Goal: Navigation & Orientation: Find specific page/section

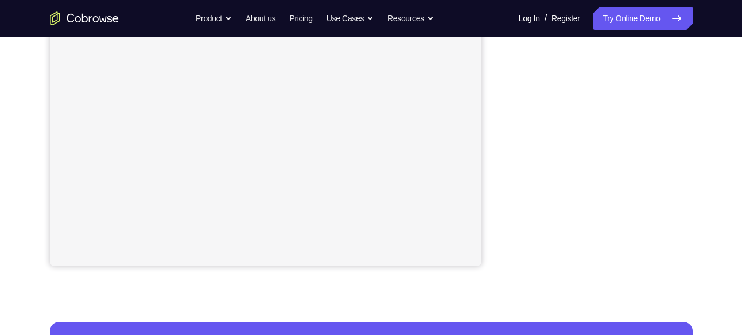
scroll to position [270, 0]
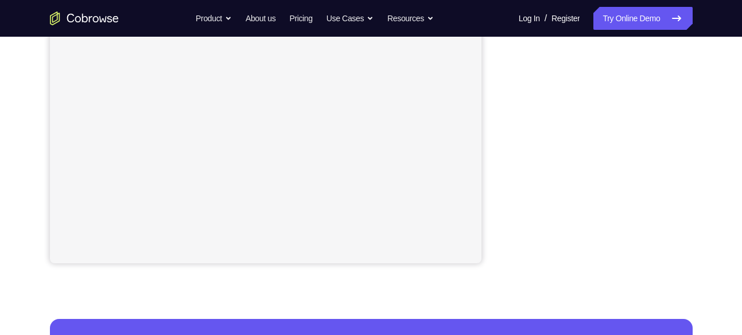
drag, startPoint x: 0, startPoint y: 0, endPoint x: 686, endPoint y: 133, distance: 698.8
click at [686, 133] on div at bounding box center [601, 87] width 184 height 353
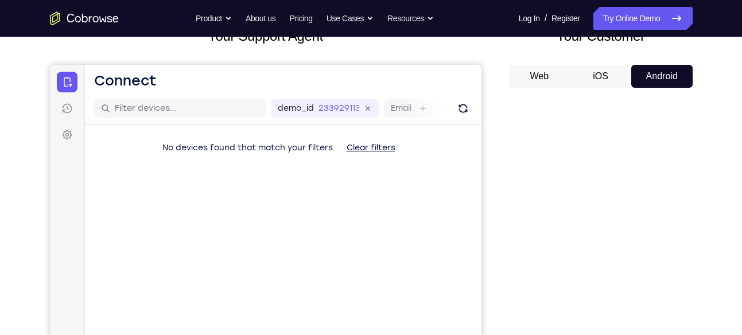
scroll to position [239, 0]
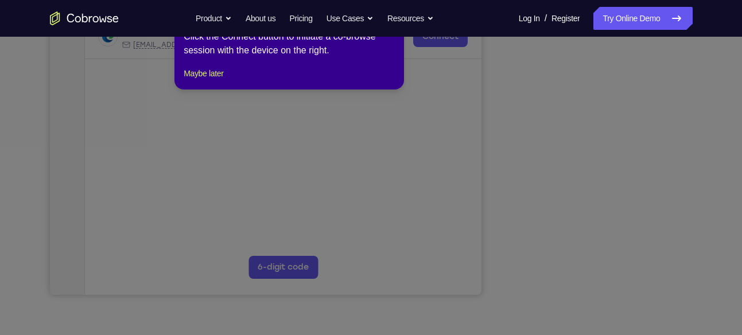
drag, startPoint x: 641, startPoint y: 212, endPoint x: 350, endPoint y: 120, distance: 305.5
click at [350, 120] on icon at bounding box center [375, 158] width 750 height 353
click at [446, 75] on icon at bounding box center [375, 158] width 750 height 353
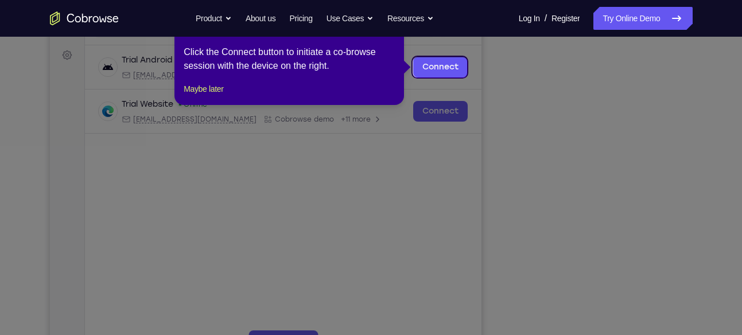
scroll to position [163, 0]
click at [198, 96] on button "Maybe later" at bounding box center [204, 90] width 40 height 14
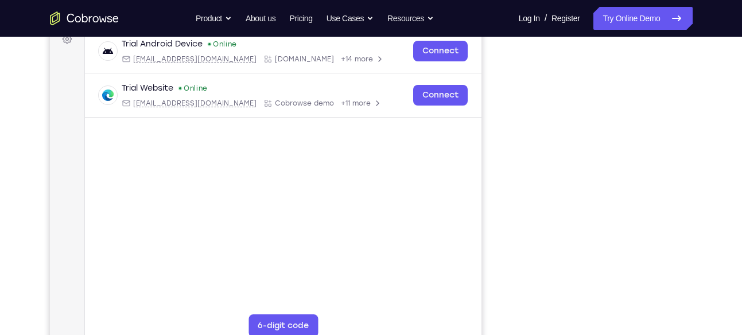
scroll to position [193, 0]
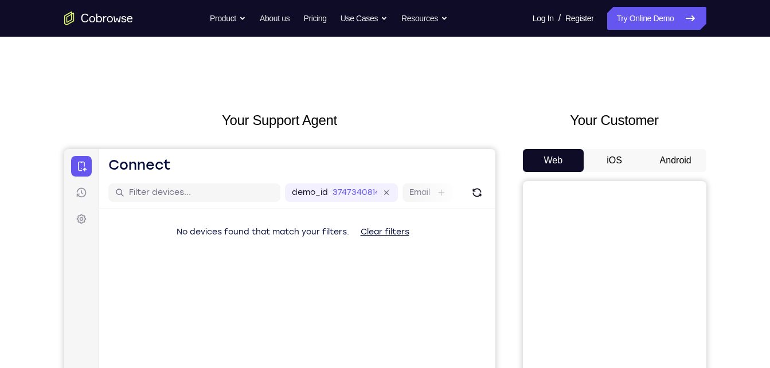
scroll to position [30, 0]
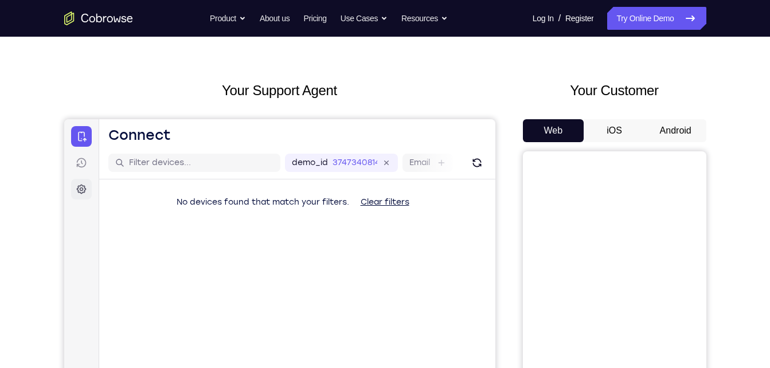
click at [84, 189] on icon at bounding box center [81, 190] width 10 height 10
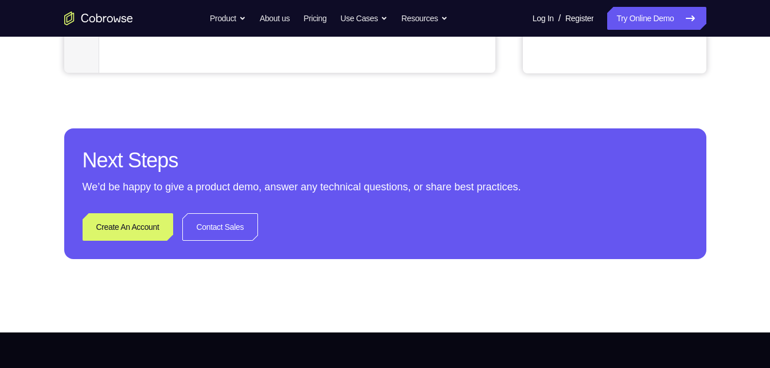
scroll to position [461, 0]
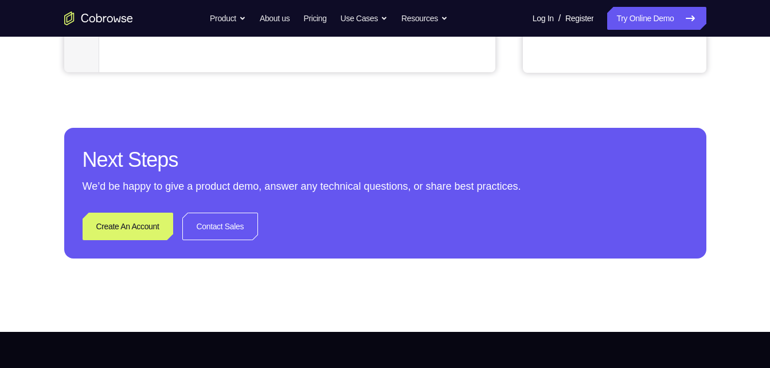
drag, startPoint x: 429, startPoint y: 207, endPoint x: 470, endPoint y: 225, distance: 45.5
click at [470, 225] on div "Create An Account Contact Sales" at bounding box center [386, 227] width 606 height 28
